Goal: Navigation & Orientation: Find specific page/section

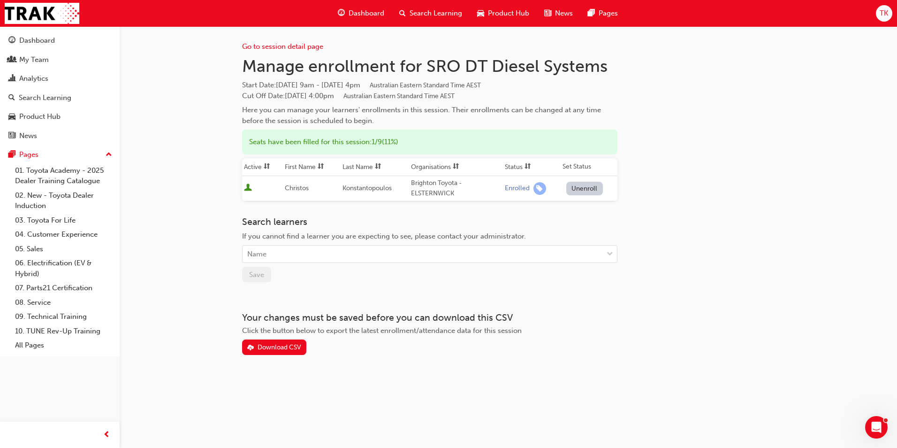
click at [587, 76] on div "Manage enrollment for SRO DT Diesel Systems Start Date : [DATE] 9am - [DATE] 4p…" at bounding box center [429, 91] width 375 height 70
click at [604, 70] on h1 "Manage enrollment for SRO DT Diesel Systems" at bounding box center [429, 66] width 375 height 21
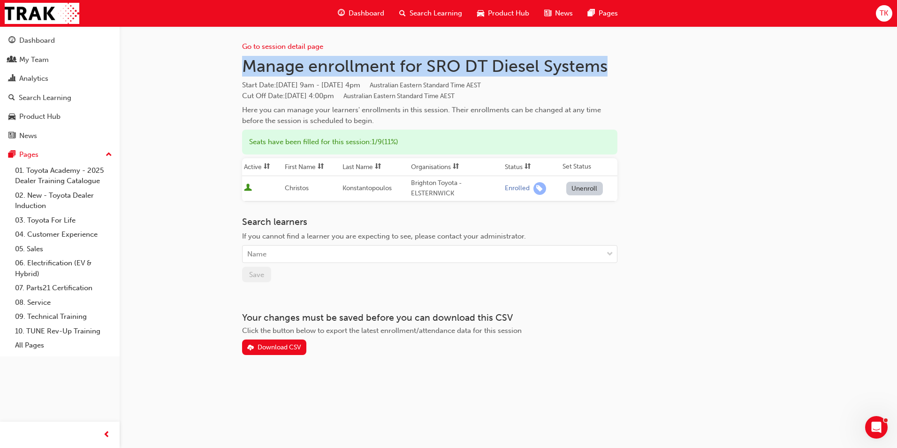
drag, startPoint x: 615, startPoint y: 69, endPoint x: 191, endPoint y: 74, distance: 423.7
click at [191, 74] on div "Go to session detail page Manage enrollment for SRO DT Diesel Systems Start Dat…" at bounding box center [448, 224] width 897 height 448
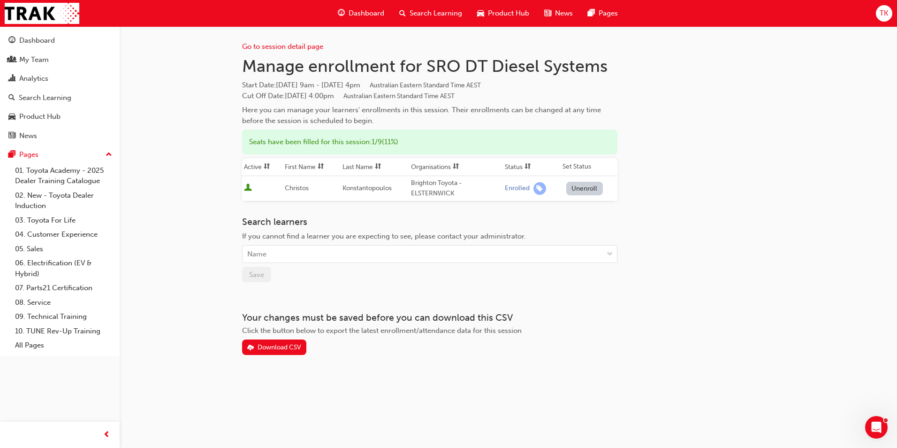
drag, startPoint x: 191, startPoint y: 74, endPoint x: 220, endPoint y: 111, distance: 46.5
click at [220, 111] on div "Go to session detail page Manage enrollment for SRO DT Diesel Systems Start Dat…" at bounding box center [448, 224] width 897 height 448
click at [469, 73] on h1 "Manage enrollment for SRO DT Diesel Systems" at bounding box center [429, 66] width 375 height 21
click at [452, 69] on h1 "Manage enrollment for SRO DT Diesel Systems" at bounding box center [429, 66] width 375 height 21
click at [358, 91] on div "Start Date : [DATE] 9am - [DATE] 4pm Australian Eastern Standard Time AEST Cut …" at bounding box center [429, 90] width 375 height 21
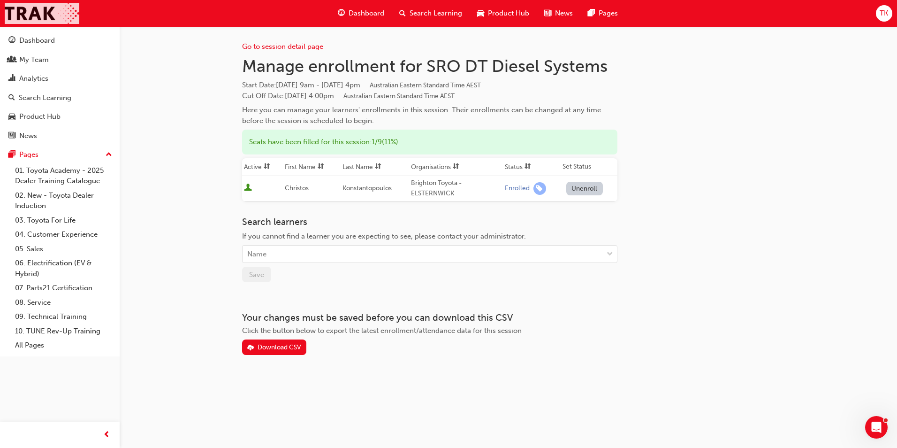
click at [33, 10] on img at bounding box center [42, 13] width 75 height 21
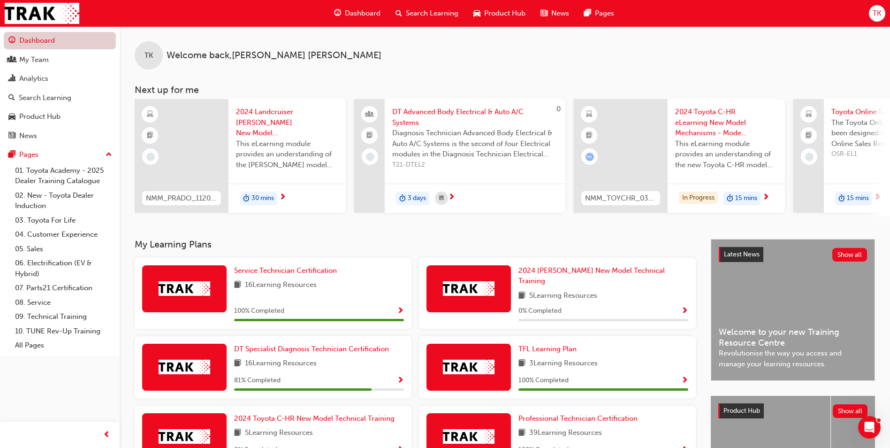
click at [44, 46] on link "Dashboard" at bounding box center [60, 40] width 112 height 17
